Goal: Task Accomplishment & Management: Complete application form

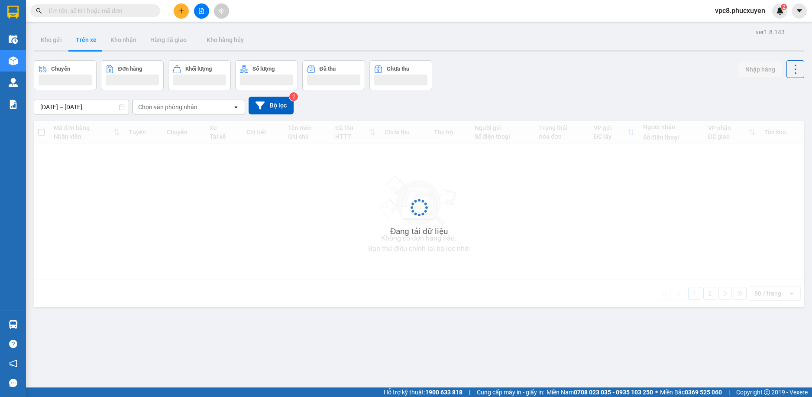
click at [88, 12] on input "text" at bounding box center [99, 11] width 102 height 10
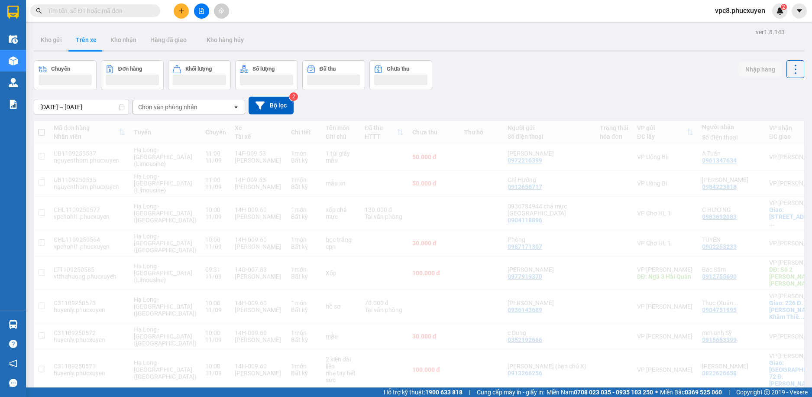
paste input "0966276932"
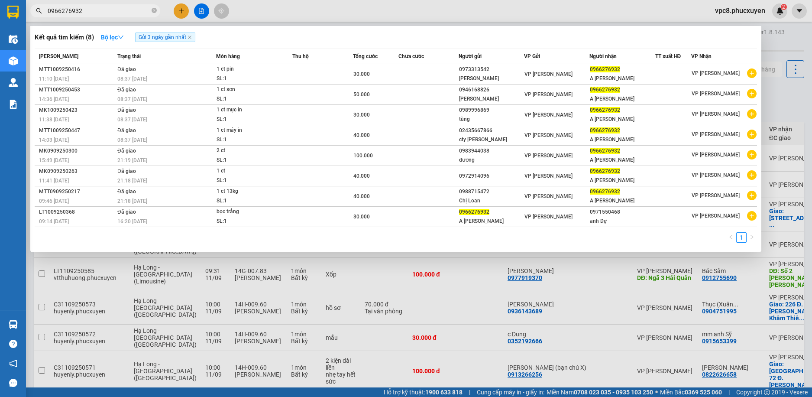
type input "0966276932"
click at [316, 237] on div "1" at bounding box center [396, 240] width 722 height 16
click at [421, 11] on div at bounding box center [406, 198] width 812 height 397
drag, startPoint x: 122, startPoint y: 6, endPoint x: 117, endPoint y: 10, distance: 6.7
click at [121, 6] on span "0966276932" at bounding box center [95, 10] width 130 height 13
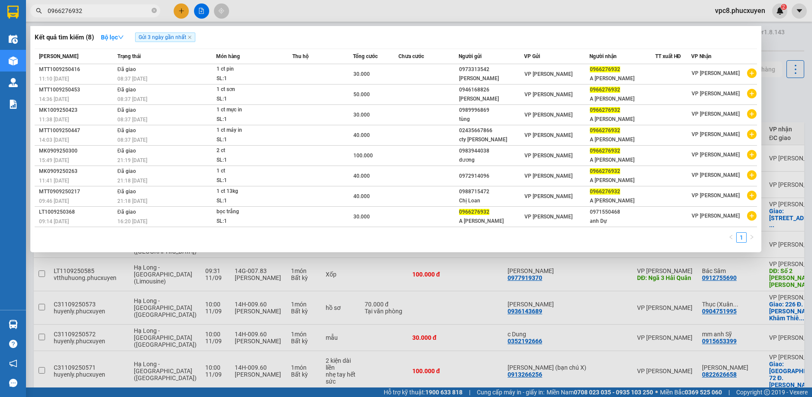
click at [114, 13] on input "0966276932" at bounding box center [99, 11] width 102 height 10
click at [776, 39] on div at bounding box center [406, 198] width 812 height 397
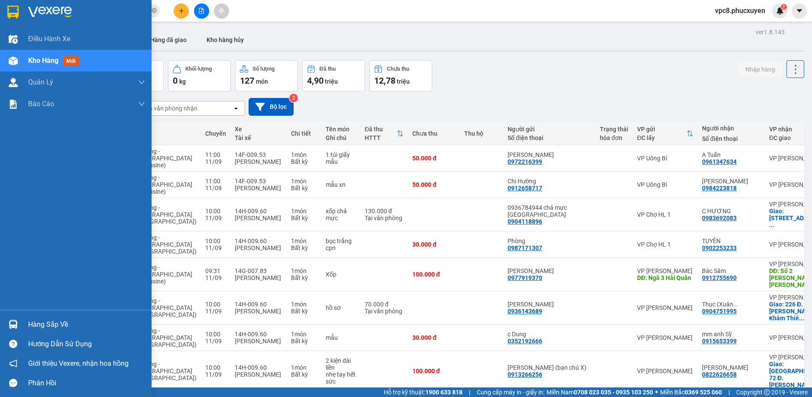
click at [17, 322] on img at bounding box center [13, 324] width 9 height 9
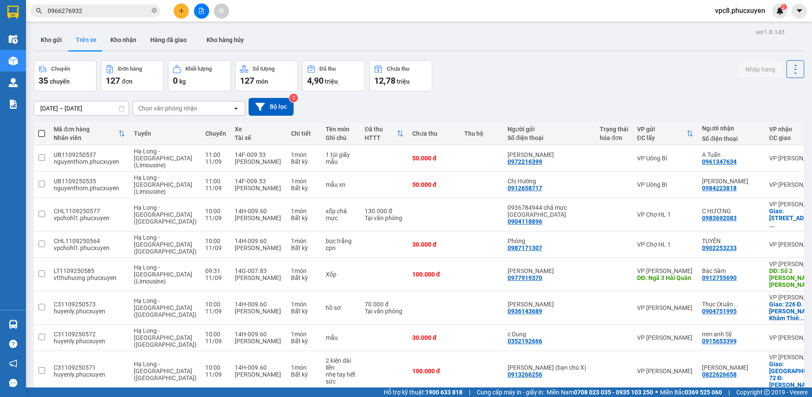
drag, startPoint x: 472, startPoint y: 39, endPoint x: 446, endPoint y: 0, distance: 47.2
click at [465, 20] on section "Kết quả tìm kiếm ( 8 ) Bộ lọc Gửi 3 ngày gần nhất Mã ĐH Trạng thái Món hàng Thu…" at bounding box center [406, 198] width 812 height 397
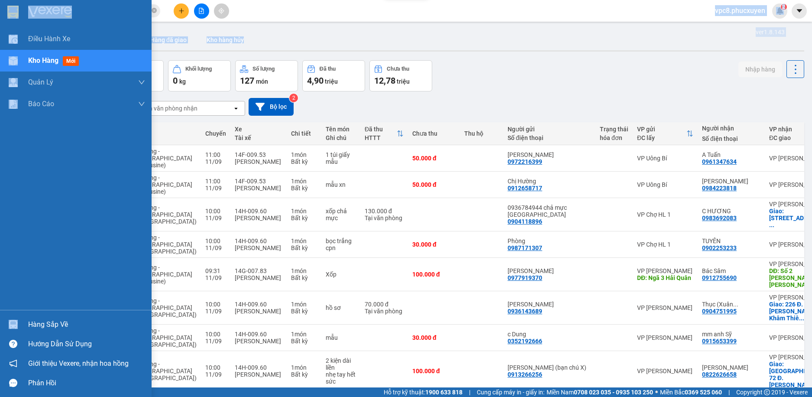
click at [10, 321] on img at bounding box center [13, 324] width 9 height 9
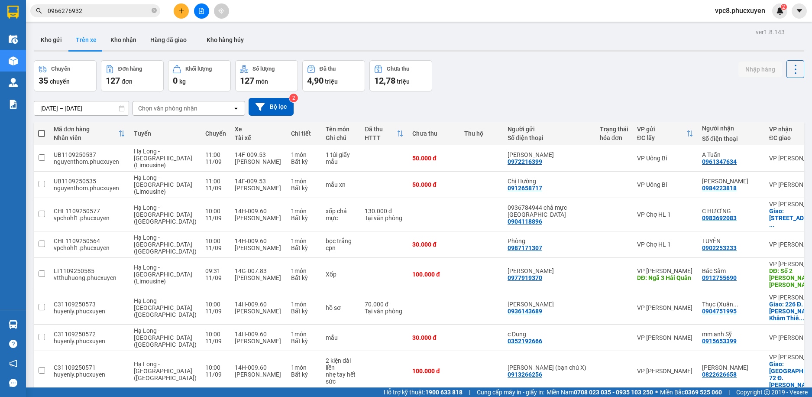
click at [497, 68] on section "Kết quả tìm kiếm ( 8 ) Bộ lọc Gửi 3 ngày gần nhất Mã ĐH Trạng thái Món hàng Thu…" at bounding box center [406, 198] width 812 height 397
click at [57, 42] on button "Kho gửi" at bounding box center [51, 39] width 35 height 21
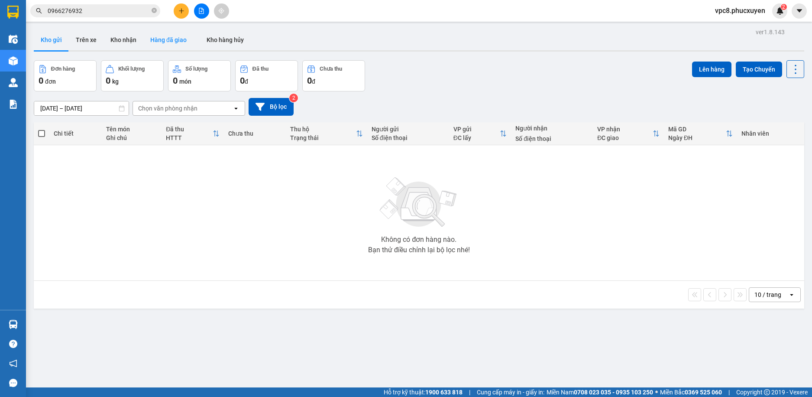
drag, startPoint x: 87, startPoint y: 44, endPoint x: 152, endPoint y: 39, distance: 64.7
click at [87, 44] on button "Trên xe" at bounding box center [86, 39] width 35 height 21
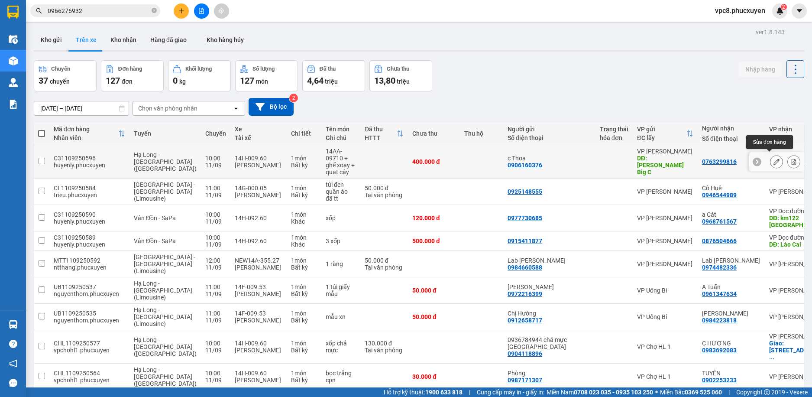
click at [774, 159] on icon at bounding box center [777, 162] width 6 height 6
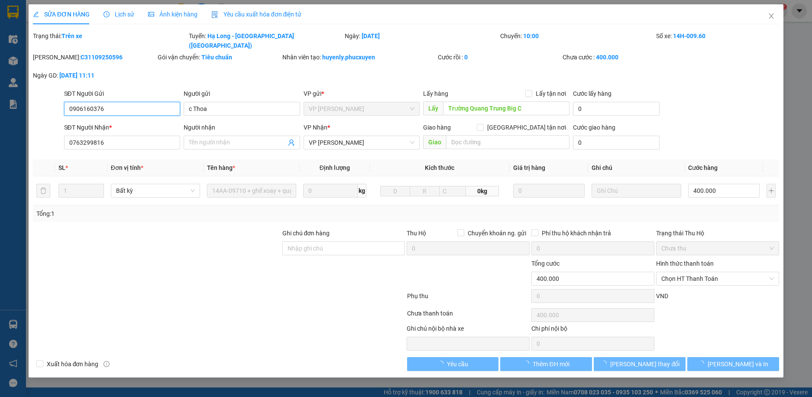
type input "0906160376"
type input "c Thoa"
type input "Trường Quang Trung Big C"
type input "0763299816"
type input "400.000"
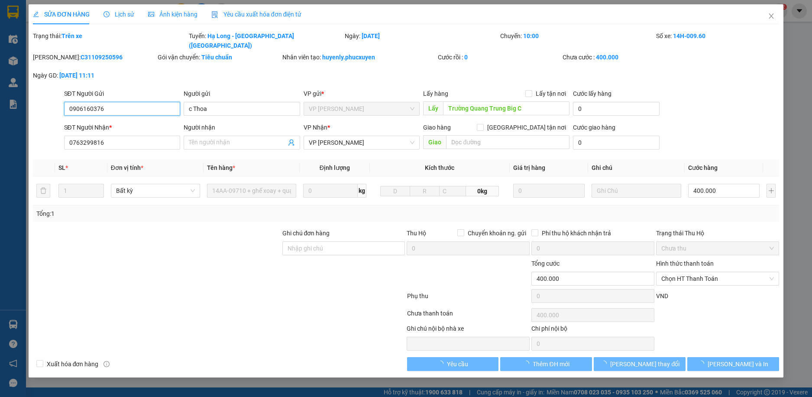
type input "400.000"
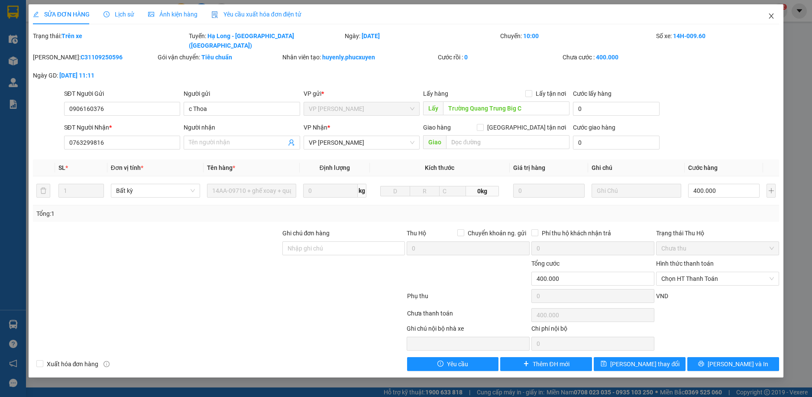
click at [770, 16] on icon "close" at bounding box center [771, 16] width 7 height 7
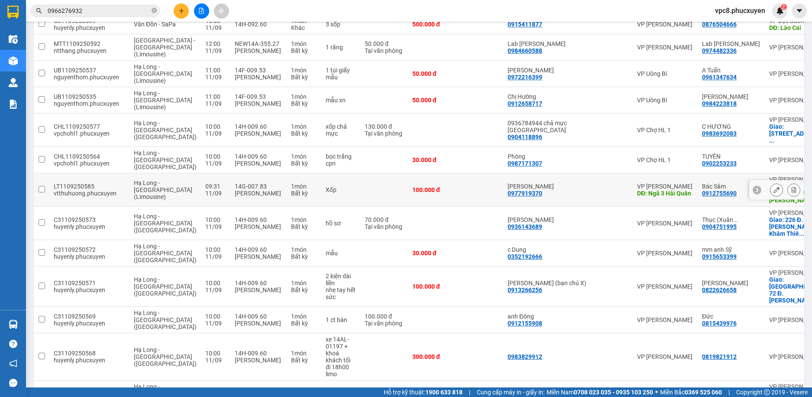
scroll to position [260, 0]
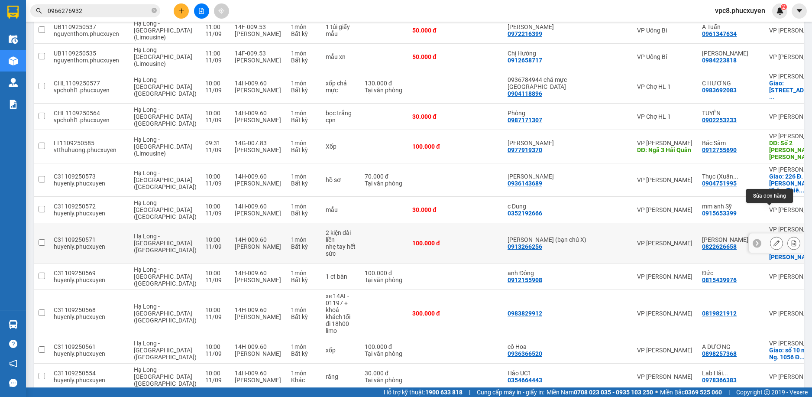
click at [771, 236] on button at bounding box center [777, 243] width 12 height 15
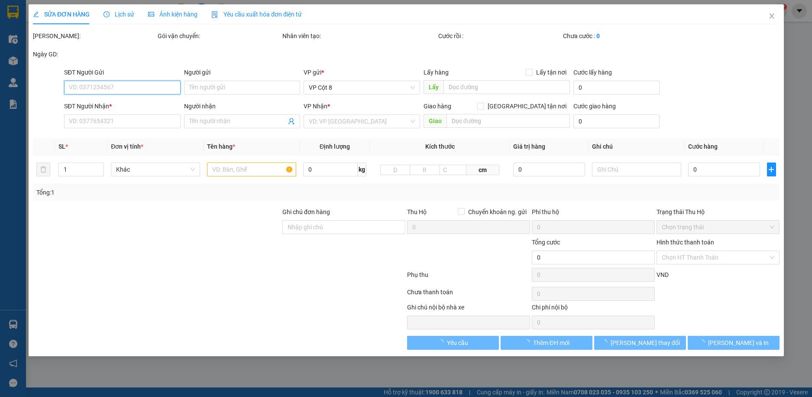
type input "0913266256"
type input "[PERSON_NAME] (bạn chú X)"
type input "0822626658"
type input "[PERSON_NAME]"
checkbox input "true"
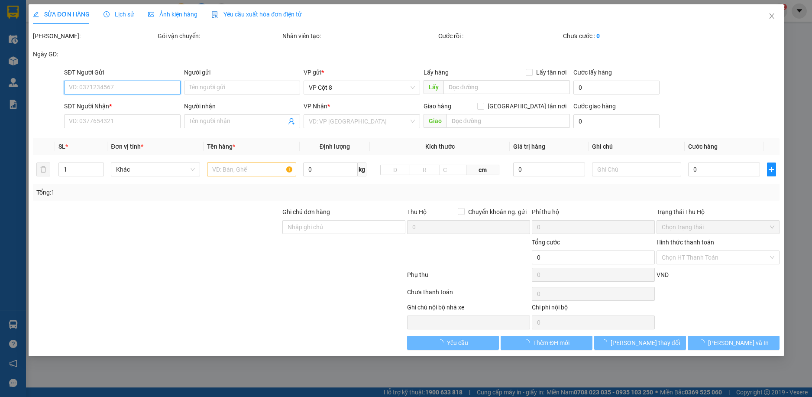
type input "[GEOGRAPHIC_DATA], 72 Đ. [GEOGRAPHIC_DATA], [GEOGRAPHIC_DATA] thị [GEOGRAPHIC_D…"
type input "100.000"
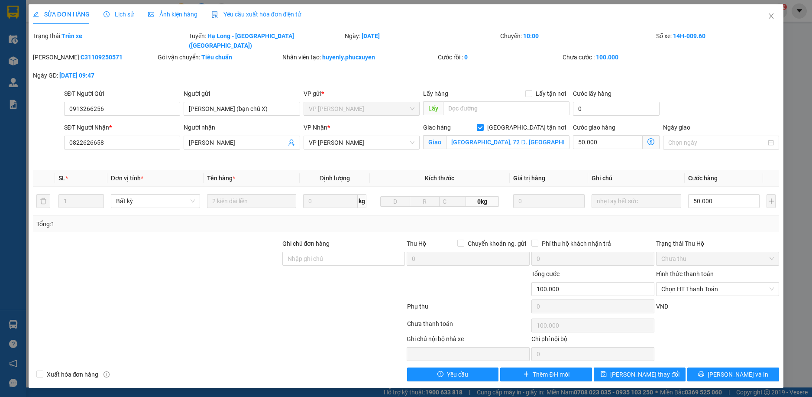
click at [651, 138] on icon "dollar-circle" at bounding box center [651, 141] width 7 height 7
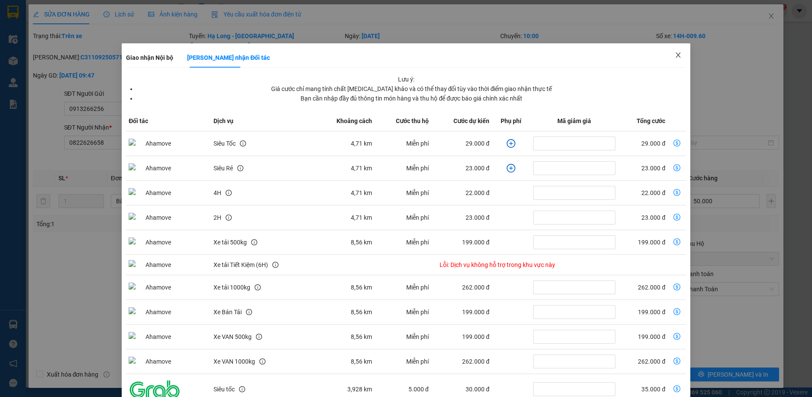
click at [675, 53] on icon "close" at bounding box center [678, 55] width 7 height 7
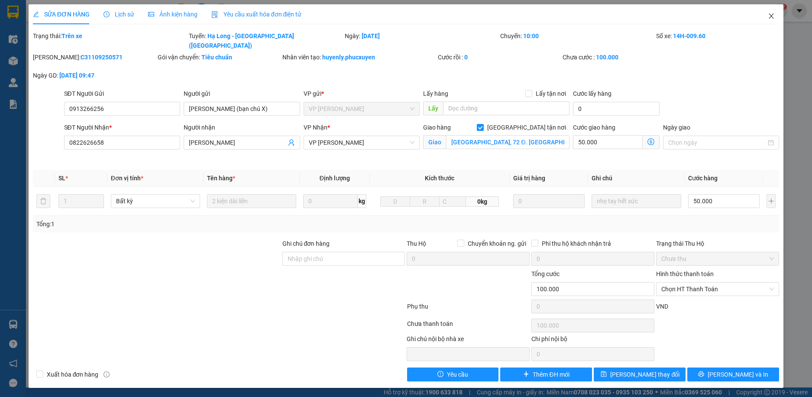
click at [770, 16] on icon "close" at bounding box center [771, 16] width 7 height 7
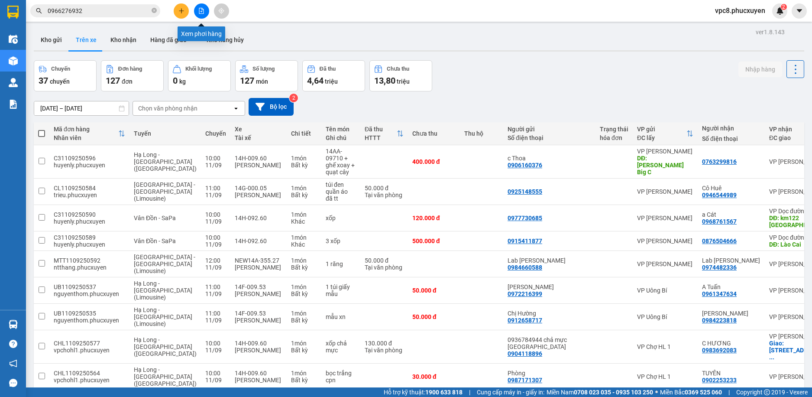
click at [200, 9] on icon "file-add" at bounding box center [201, 11] width 6 height 6
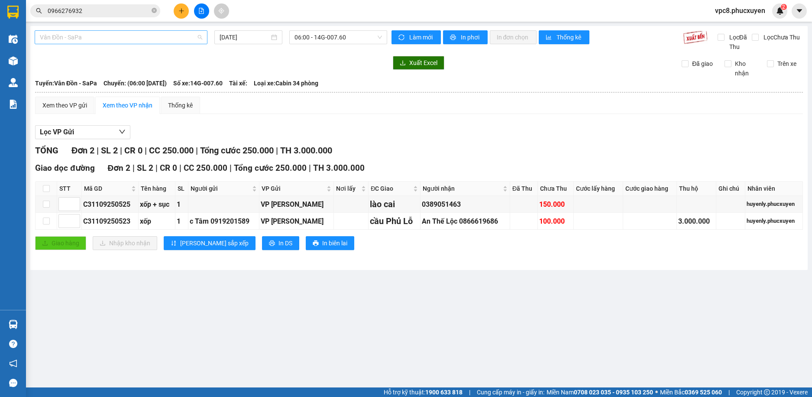
click at [130, 36] on span "Vân Đồn - SaPa" at bounding box center [121, 37] width 162 height 13
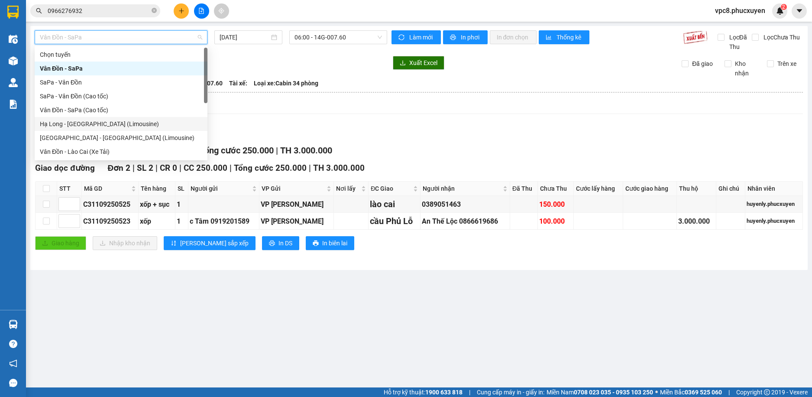
click at [117, 121] on div "Hạ Long - [GEOGRAPHIC_DATA] (Limousine)" at bounding box center [121, 124] width 162 height 10
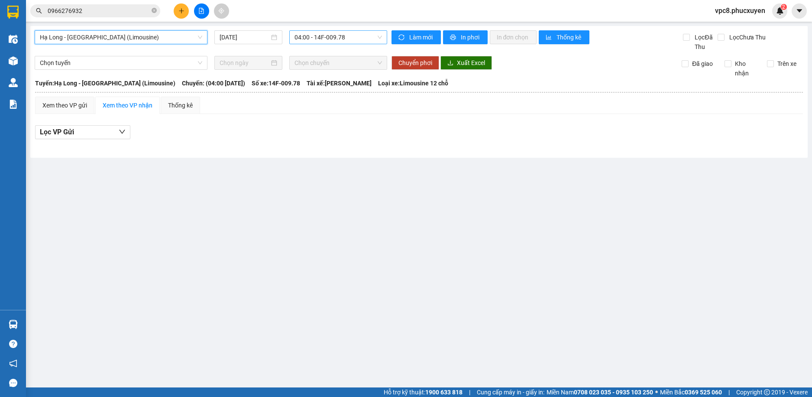
click at [320, 32] on span "04:00 - 14F-009.78" at bounding box center [338, 37] width 87 height 13
click at [262, 38] on input "[DATE]" at bounding box center [245, 37] width 50 height 10
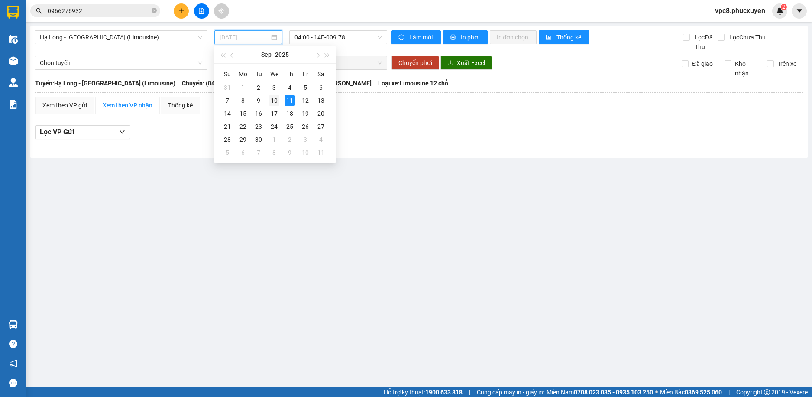
click at [279, 99] on div "10" at bounding box center [274, 100] width 10 height 10
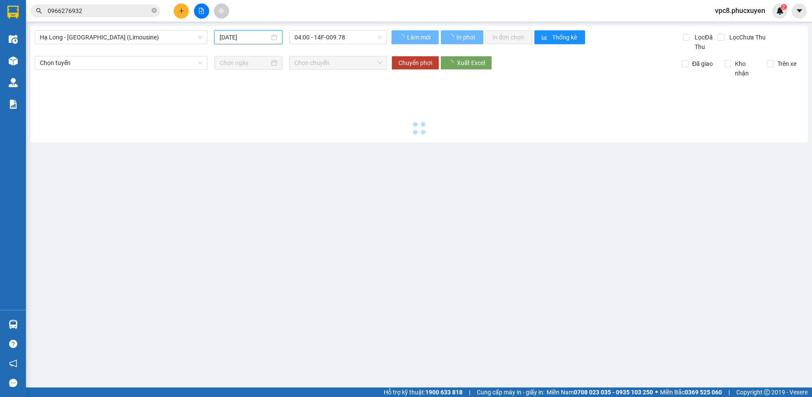
type input "[DATE]"
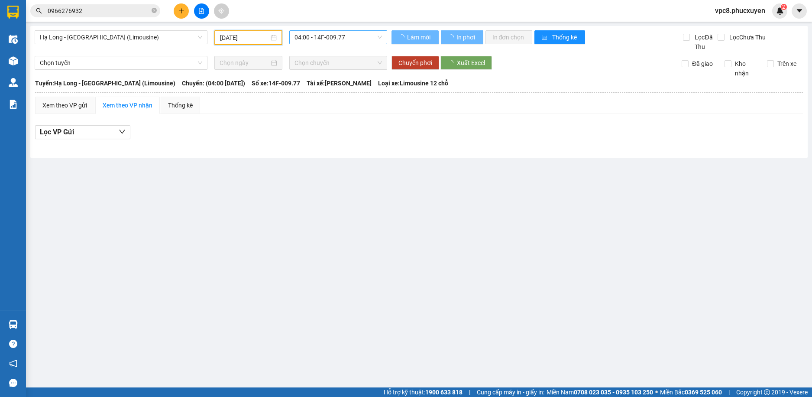
click at [336, 38] on span "04:00 - 14F-009.77" at bounding box center [338, 37] width 87 height 13
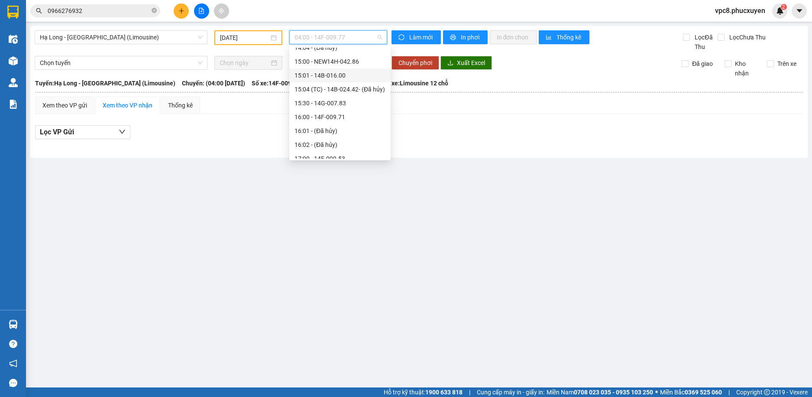
scroll to position [606, 0]
click at [340, 68] on div "17:00 - 14F-009.53" at bounding box center [340, 72] width 91 height 10
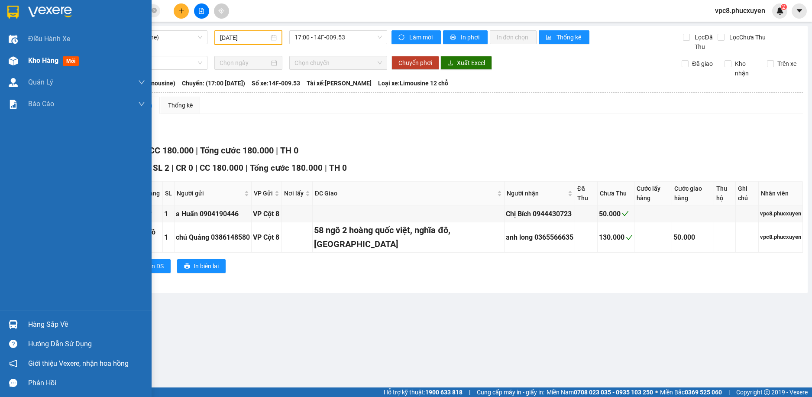
click at [24, 57] on div "Kho hàng mới" at bounding box center [76, 61] width 152 height 22
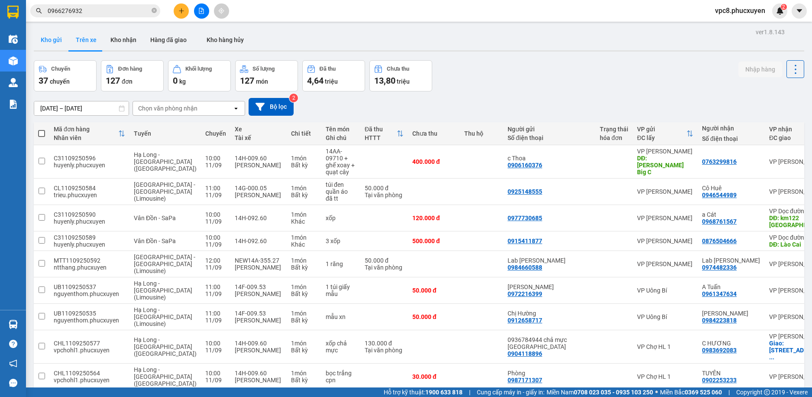
click at [47, 37] on button "Kho gửi" at bounding box center [51, 39] width 35 height 21
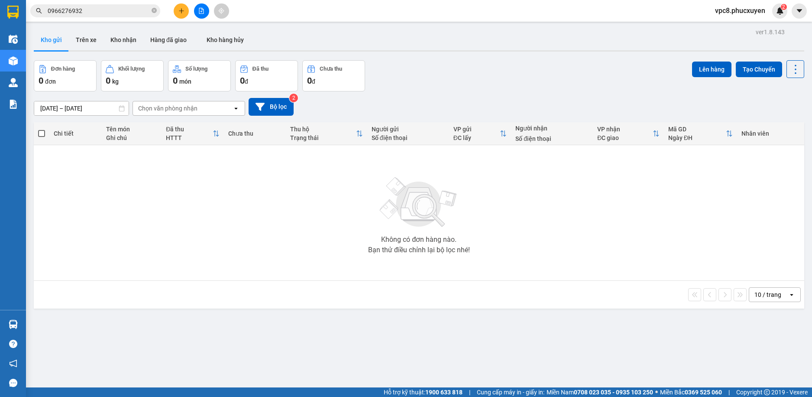
click at [506, 77] on div "Đơn hàng 0 đơn Khối lượng 0 kg Số lượng 0 món Đã thu 0 đ Chưa thu 0 đ Lên hàng …" at bounding box center [419, 75] width 771 height 31
click at [178, 16] on button at bounding box center [181, 10] width 15 height 15
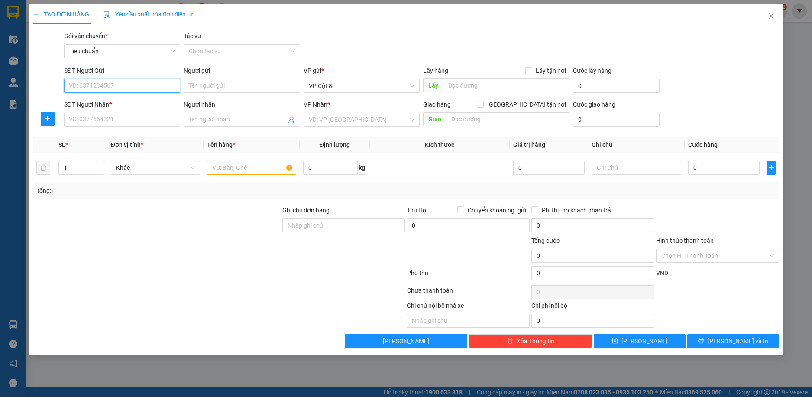
click at [127, 88] on input "SĐT Người Gửi" at bounding box center [122, 86] width 117 height 14
click at [363, 34] on div "Gói vận chuyển * Tiêu chuẩn Tác vụ Chọn tác vụ" at bounding box center [421, 46] width 719 height 30
click at [114, 87] on input "SĐT Người Gửi" at bounding box center [122, 86] width 117 height 14
click at [496, 122] on input "text" at bounding box center [507, 119] width 123 height 14
paste input "lk 26 lô 5a tiểu khu đô thị [GEOGRAPHIC_DATA]"
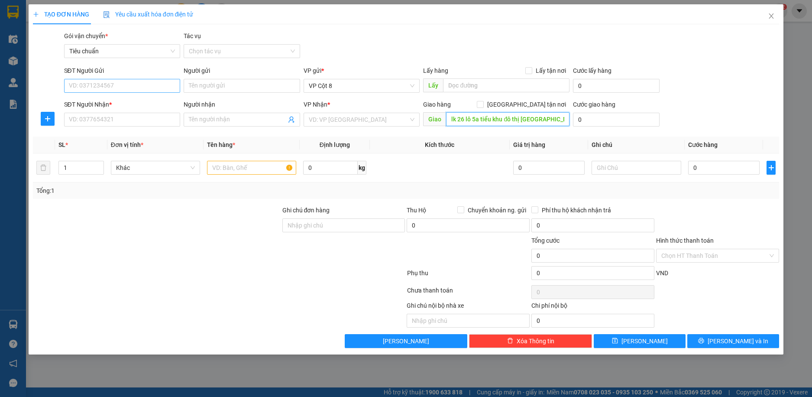
type input "lk 26 lô 5a tiểu khu đô thị [GEOGRAPHIC_DATA]"
click at [120, 83] on input "SĐT Người Gửi" at bounding box center [122, 86] width 117 height 14
type input "0913520014"
click at [220, 86] on input "Người gửi" at bounding box center [242, 86] width 117 height 14
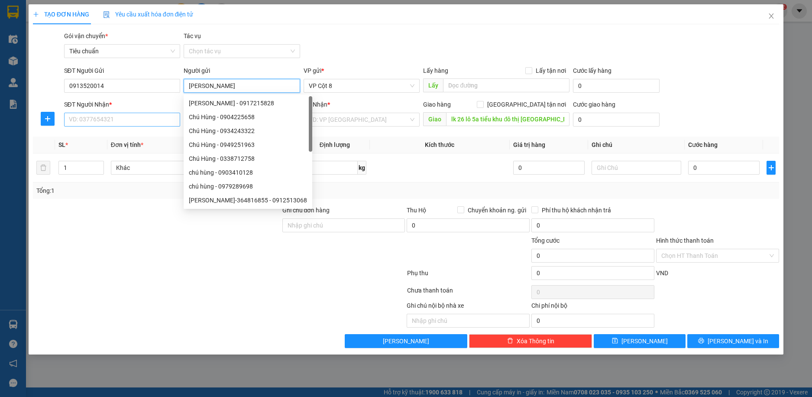
type input "[PERSON_NAME]"
click at [139, 120] on input "SĐT Người Nhận *" at bounding box center [122, 120] width 117 height 14
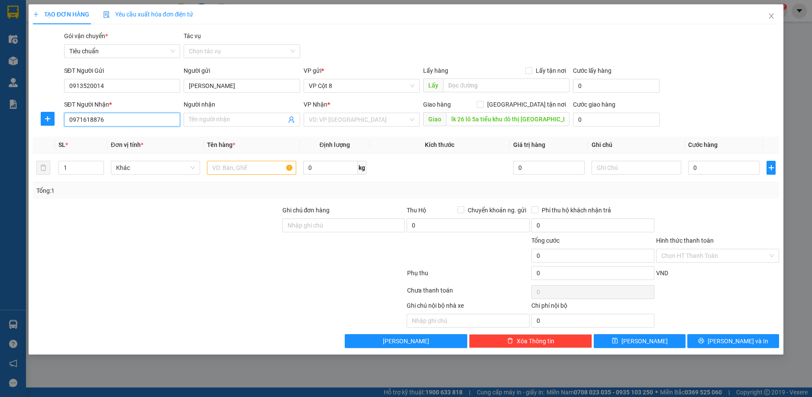
click at [99, 125] on input "0971618876" at bounding box center [122, 120] width 117 height 14
type input "0971618876"
click at [215, 122] on input "Người nhận" at bounding box center [237, 120] width 97 height 10
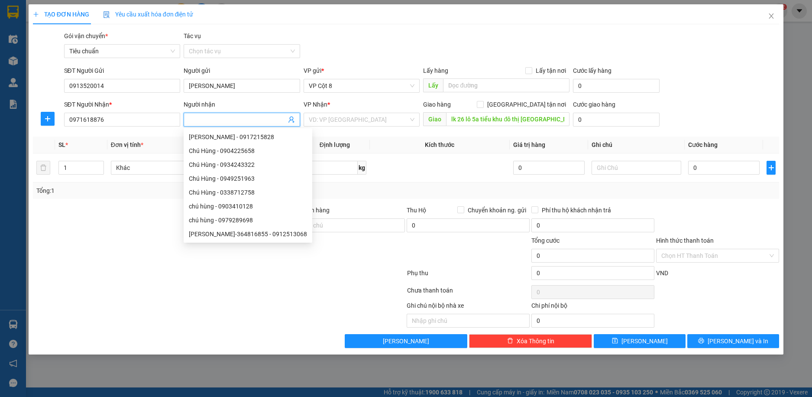
type input "C"
type input "a Khoa"
click at [356, 123] on input "search" at bounding box center [359, 119] width 100 height 13
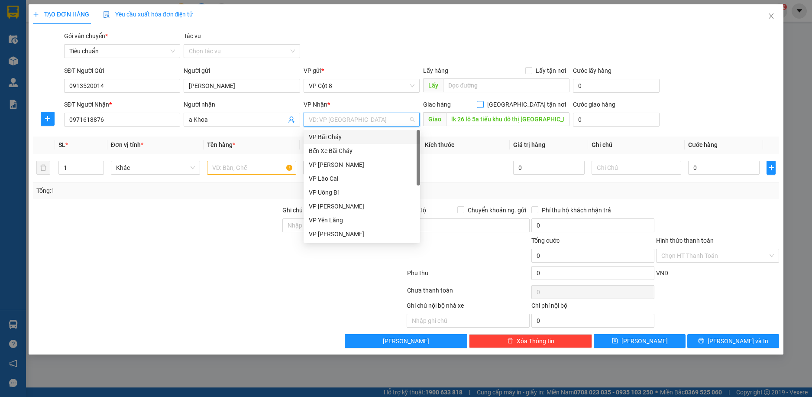
click at [483, 106] on input "[GEOGRAPHIC_DATA] tận nơi" at bounding box center [480, 104] width 6 height 6
checkbox input "true"
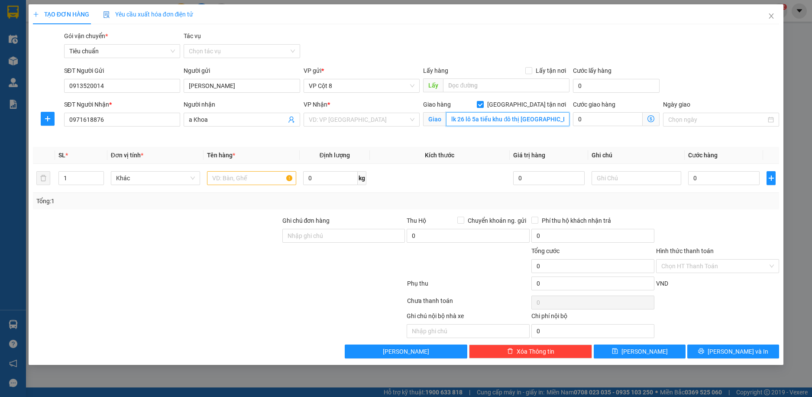
click at [480, 118] on input "lk 26 lô 5a tiểu khu đô thị [GEOGRAPHIC_DATA]" at bounding box center [507, 119] width 123 height 14
click at [323, 120] on input "search" at bounding box center [359, 119] width 100 height 13
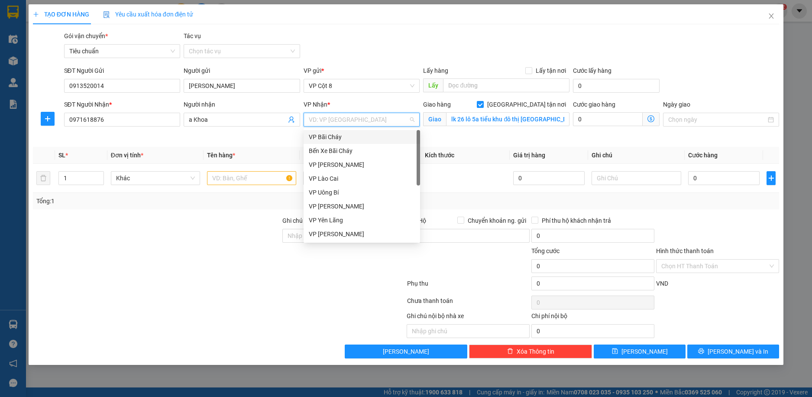
type input "d"
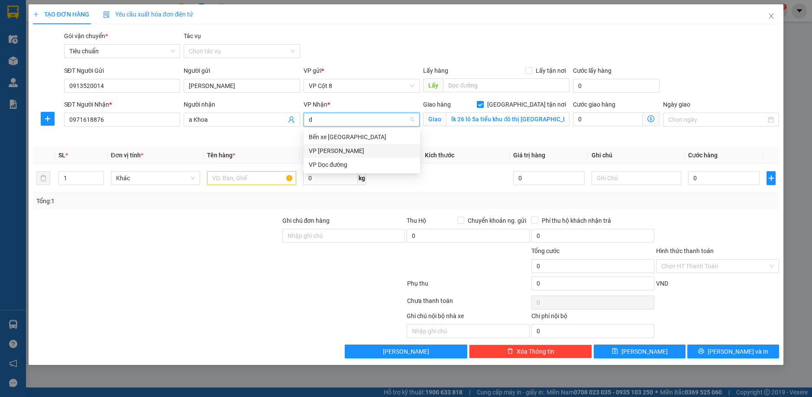
click at [337, 151] on div "VP [PERSON_NAME]" at bounding box center [362, 151] width 106 height 10
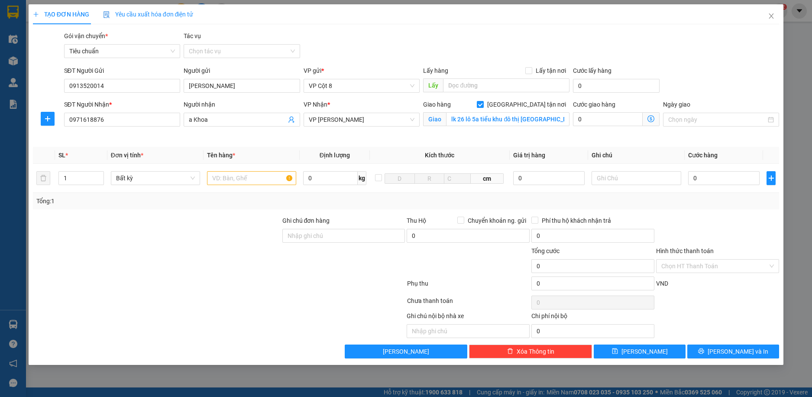
click at [649, 120] on icon "dollar-circle" at bounding box center [651, 118] width 7 height 7
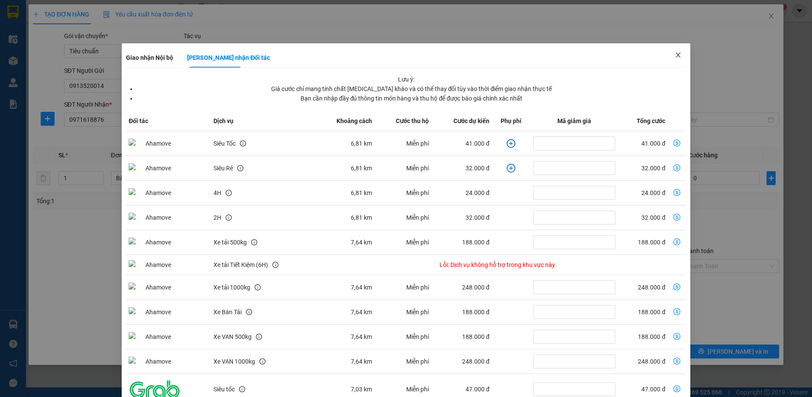
click at [675, 55] on icon "close" at bounding box center [678, 55] width 7 height 7
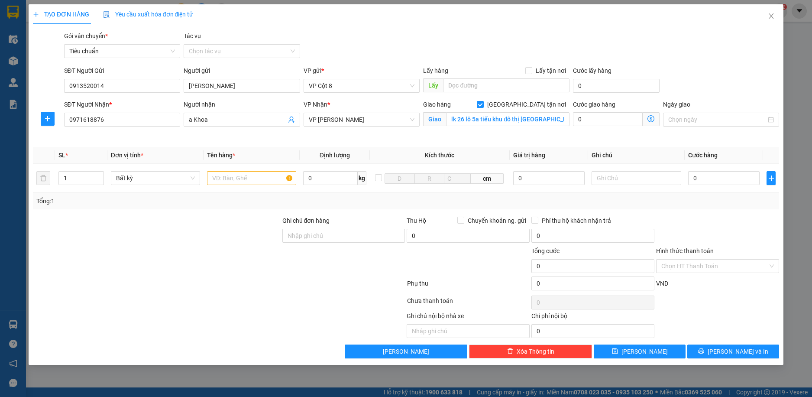
click at [653, 117] on icon "dollar-circle" at bounding box center [651, 118] width 7 height 7
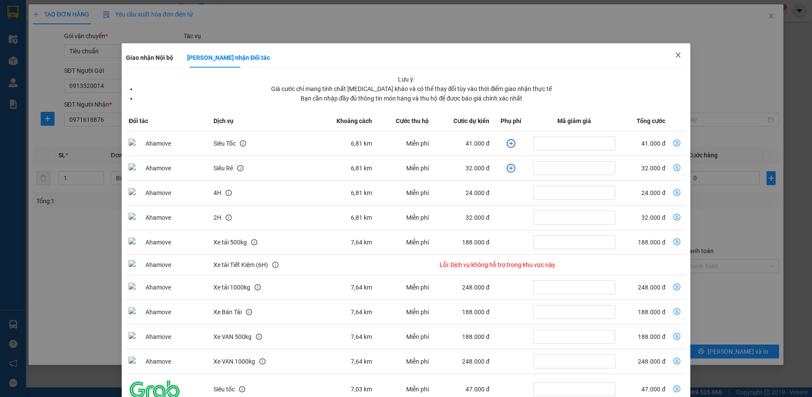
click at [676, 55] on icon "close" at bounding box center [678, 54] width 5 height 5
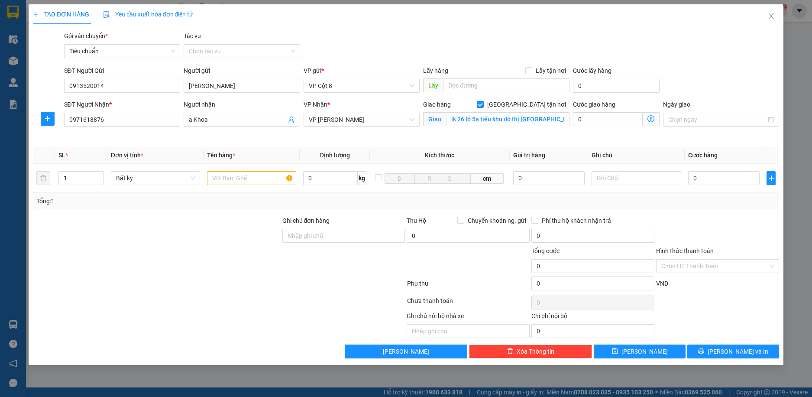
click at [650, 119] on icon "dollar-circle" at bounding box center [651, 118] width 7 height 7
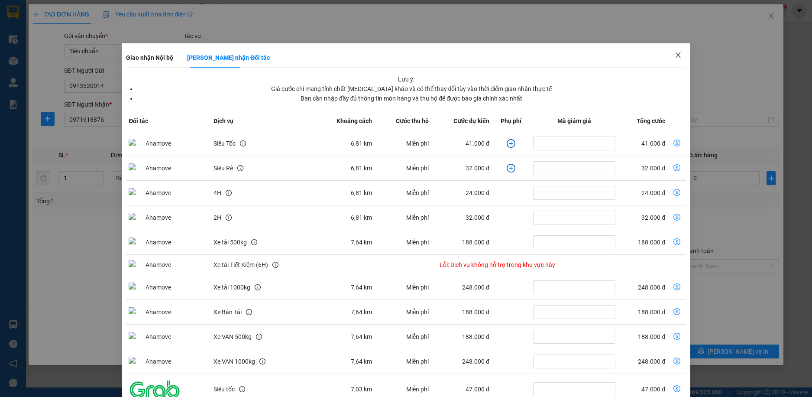
click at [675, 55] on icon "close" at bounding box center [678, 55] width 7 height 7
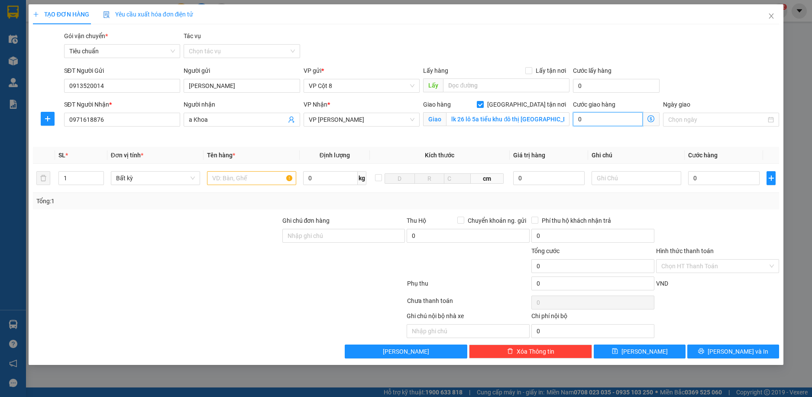
click at [617, 121] on input "0" at bounding box center [607, 119] width 69 height 14
type input "7"
type input "70"
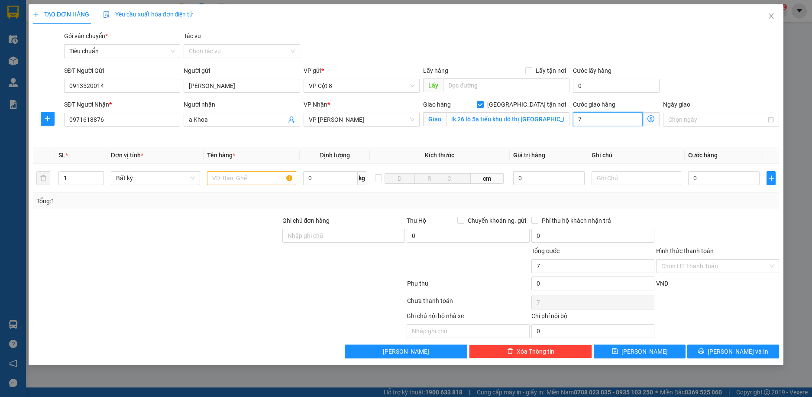
type input "70"
type input "70.000"
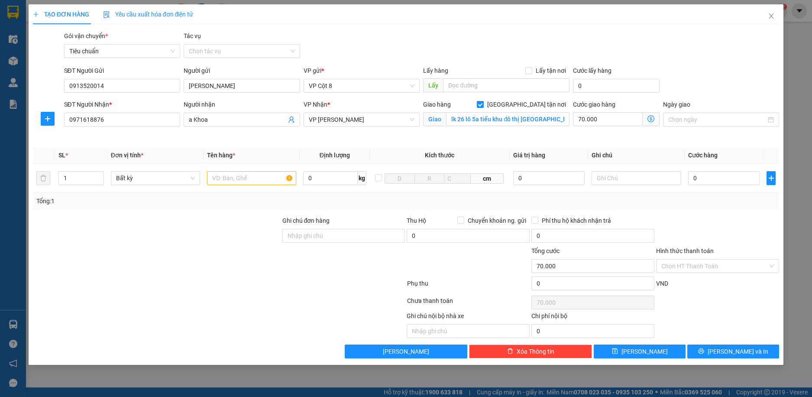
click at [702, 75] on div "SĐT Người Gửi 0913520014 Người gửi [PERSON_NAME] VP gửi * VP Cột 8 Lấy hàng Lấy…" at bounding box center [421, 81] width 719 height 30
click at [246, 180] on input "text" at bounding box center [251, 178] width 89 height 14
type input "Túi hoa khô"
click at [728, 176] on input "0" at bounding box center [724, 178] width 72 height 14
type input "5"
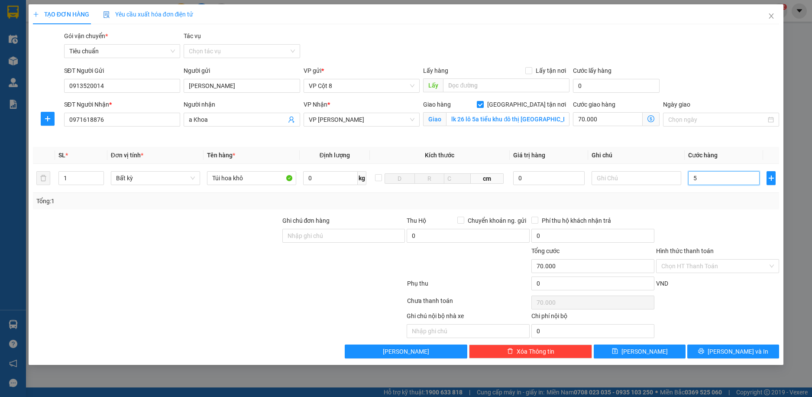
type input "70.005"
type input "50"
type input "70.050"
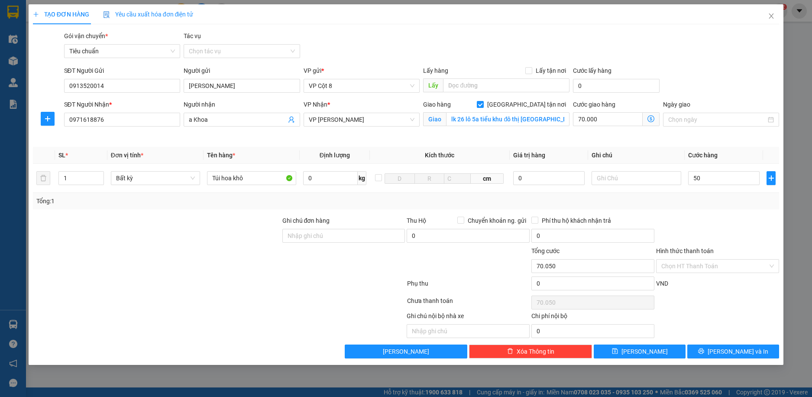
type input "50.000"
type input "120.000"
click at [742, 223] on div at bounding box center [717, 231] width 125 height 30
click at [713, 266] on input "Hình thức thanh toán" at bounding box center [714, 265] width 107 height 13
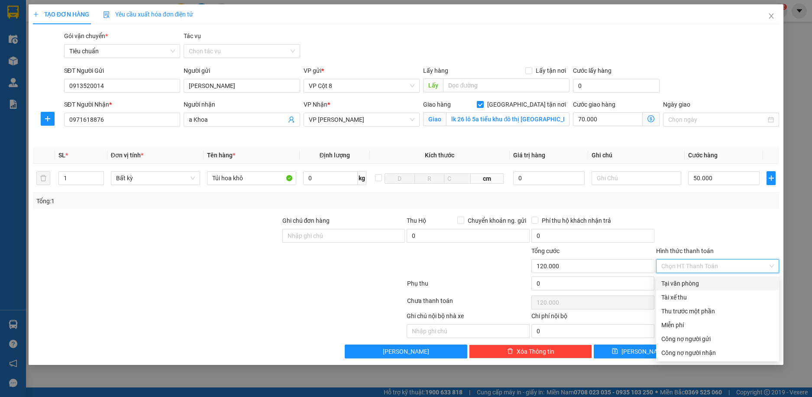
click at [693, 283] on div "Tại văn phòng" at bounding box center [717, 284] width 113 height 10
type input "0"
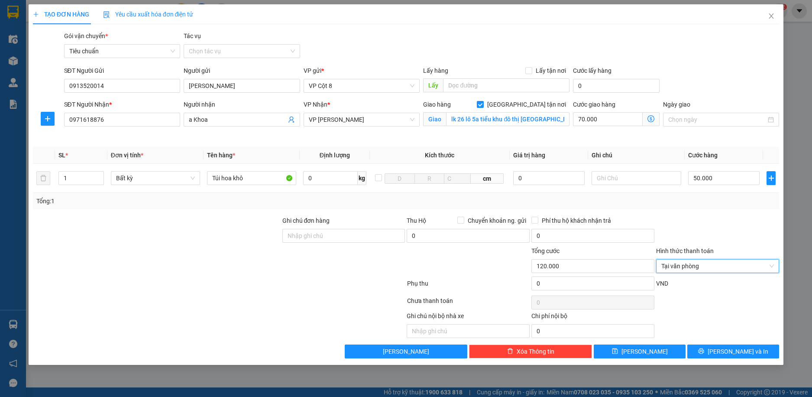
click at [731, 230] on div at bounding box center [717, 231] width 125 height 30
click at [563, 120] on input "lk 26 lô 5a tiểu khu đô thị [GEOGRAPHIC_DATA]" at bounding box center [507, 119] width 123 height 14
click at [549, 120] on input "lk 26 lô 5a tiểu khu đô thị [GEOGRAPHIC_DATA]" at bounding box center [507, 119] width 123 height 14
click at [537, 120] on input "lk 26 lô 5a tiểu khu đô thị [GEOGRAPHIC_DATA]" at bounding box center [507, 119] width 123 height 14
click at [526, 119] on input "lk 26 lô 5a tiểu khu đô thị [GEOGRAPHIC_DATA]" at bounding box center [507, 119] width 123 height 14
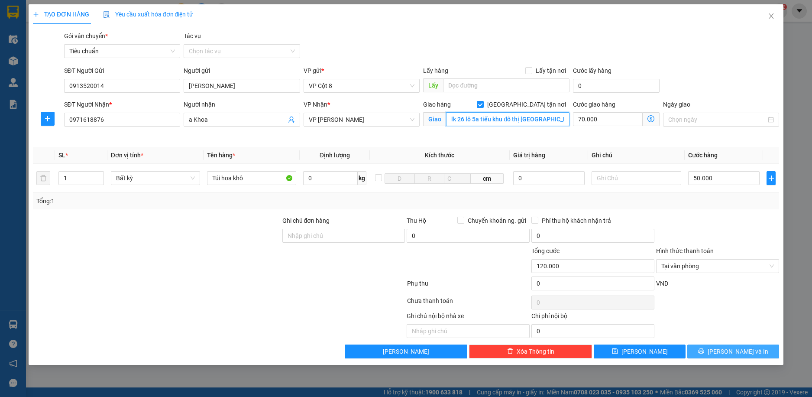
type input "lk 26 lô 5a tiểu khu đô thị [GEOGRAPHIC_DATA]"
click at [730, 347] on span "[PERSON_NAME] và In" at bounding box center [738, 352] width 61 height 10
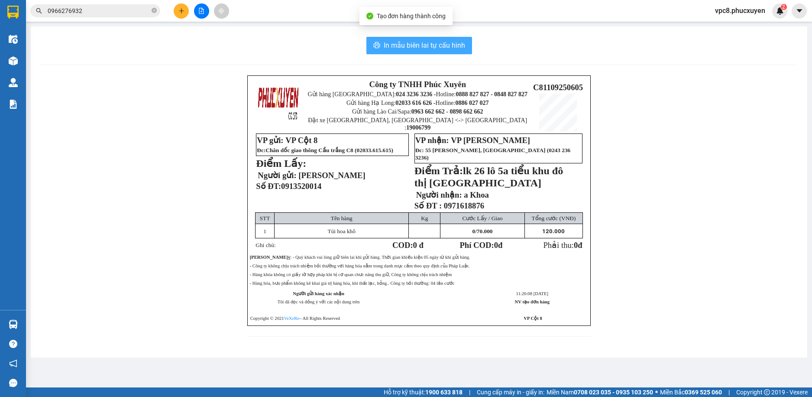
click at [412, 45] on span "In mẫu biên lai tự cấu hình" at bounding box center [424, 45] width 81 height 11
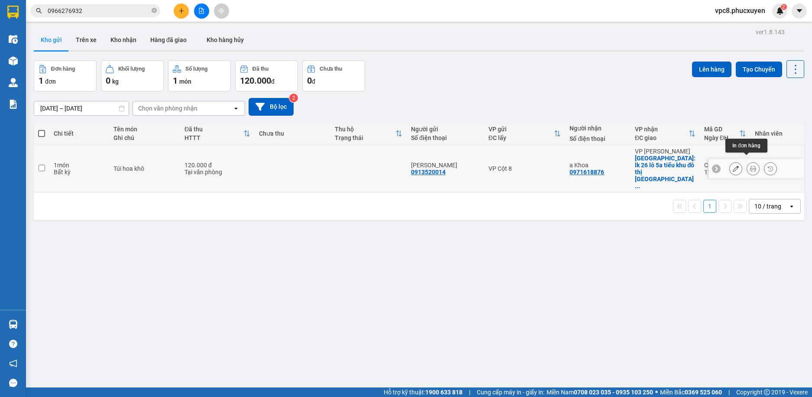
click at [750, 165] on icon at bounding box center [753, 168] width 6 height 6
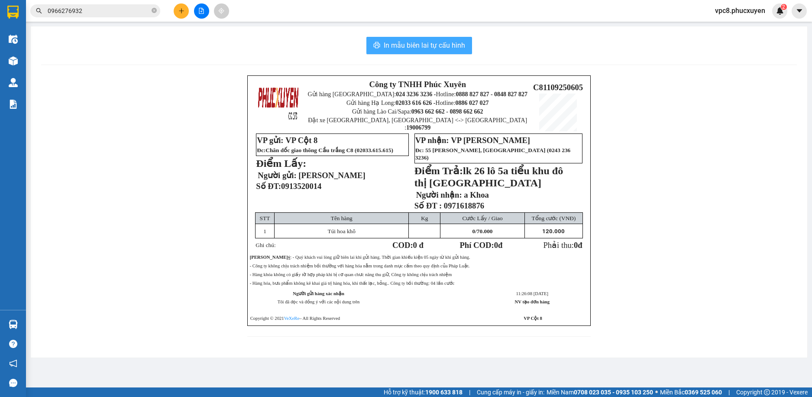
click at [415, 47] on span "In mẫu biên lai tự cấu hình" at bounding box center [424, 45] width 81 height 11
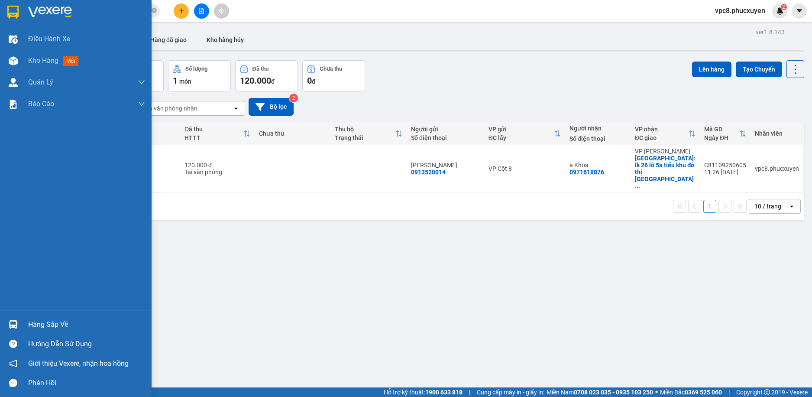
click at [15, 324] on img at bounding box center [13, 324] width 9 height 9
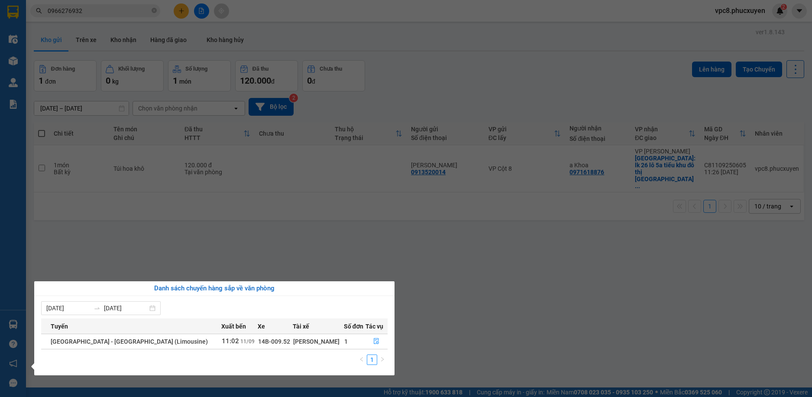
click at [474, 288] on section "Kết quả tìm kiếm ( 8 ) Bộ lọc Gửi 3 ngày gần nhất Mã ĐH Trạng thái Món hàng Thu…" at bounding box center [406, 198] width 812 height 397
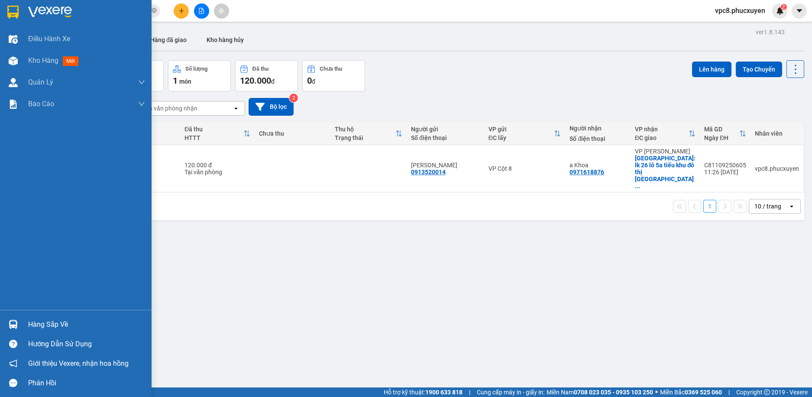
click at [12, 322] on img at bounding box center [13, 324] width 9 height 9
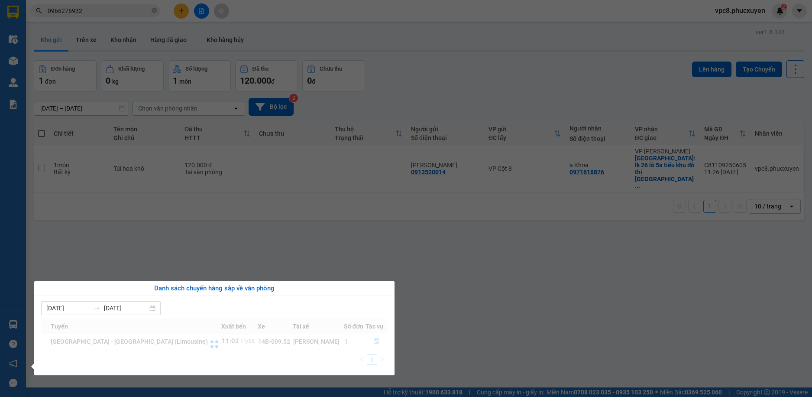
click at [489, 247] on section "Kết quả tìm kiếm ( 8 ) Bộ lọc Gửi 3 ngày gần nhất Mã ĐH Trạng thái Món hàng Thu…" at bounding box center [406, 198] width 812 height 397
